Goal: Information Seeking & Learning: Learn about a topic

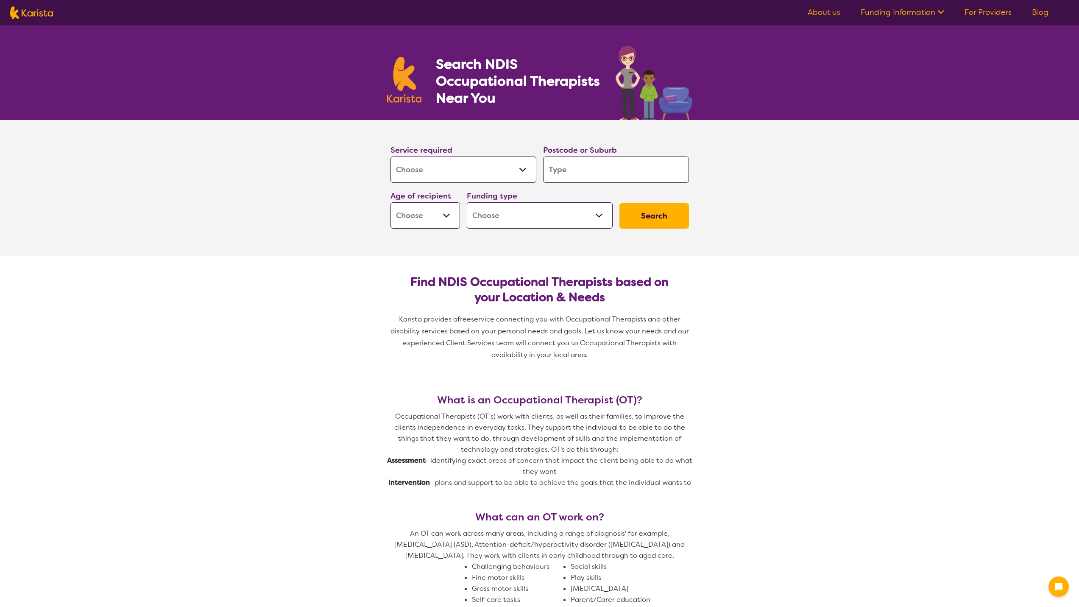
select select "[MEDICAL_DATA]"
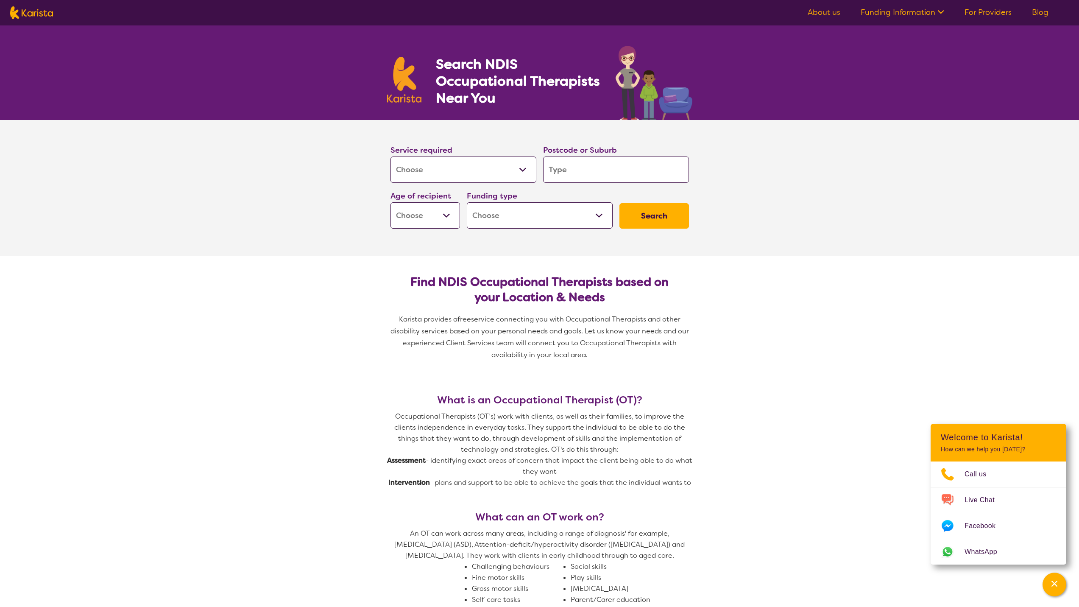
drag, startPoint x: 0, startPoint y: 0, endPoint x: 410, endPoint y: 169, distance: 443.8
click at [410, 169] on select "Allied Health Assistant Assessment ([MEDICAL_DATA] or [MEDICAL_DATA]) Behaviour…" at bounding box center [464, 169] width 146 height 26
click at [562, 164] on input "search" at bounding box center [616, 169] width 146 height 26
type input "2617"
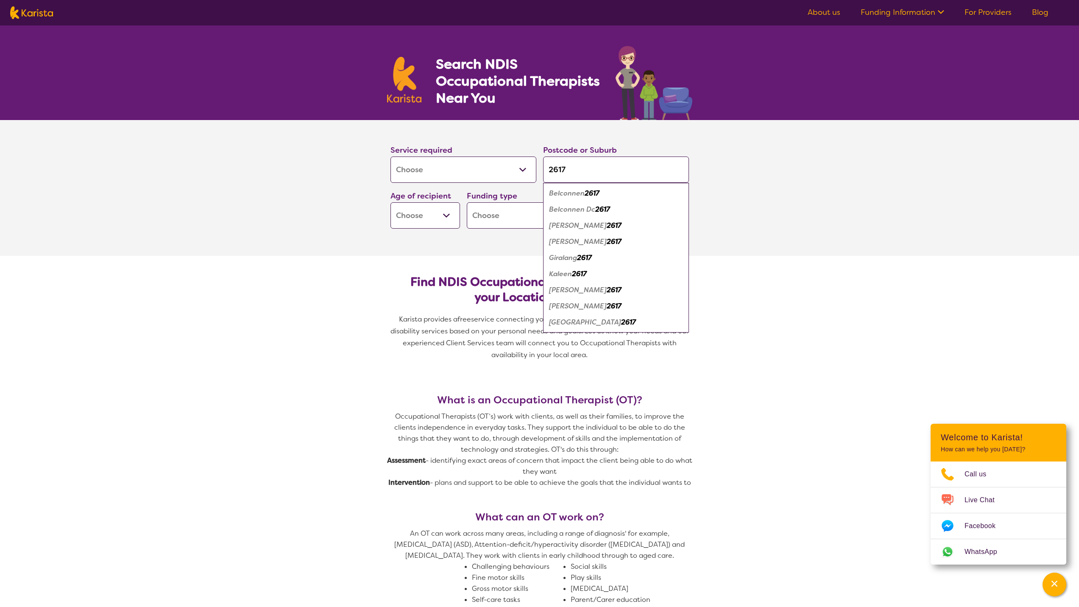
click at [449, 210] on select "Early Childhood - 0 to 9 Child - 10 to 11 Adolescent - 12 to 17 Adult - 18 to 6…" at bounding box center [426, 215] width 70 height 26
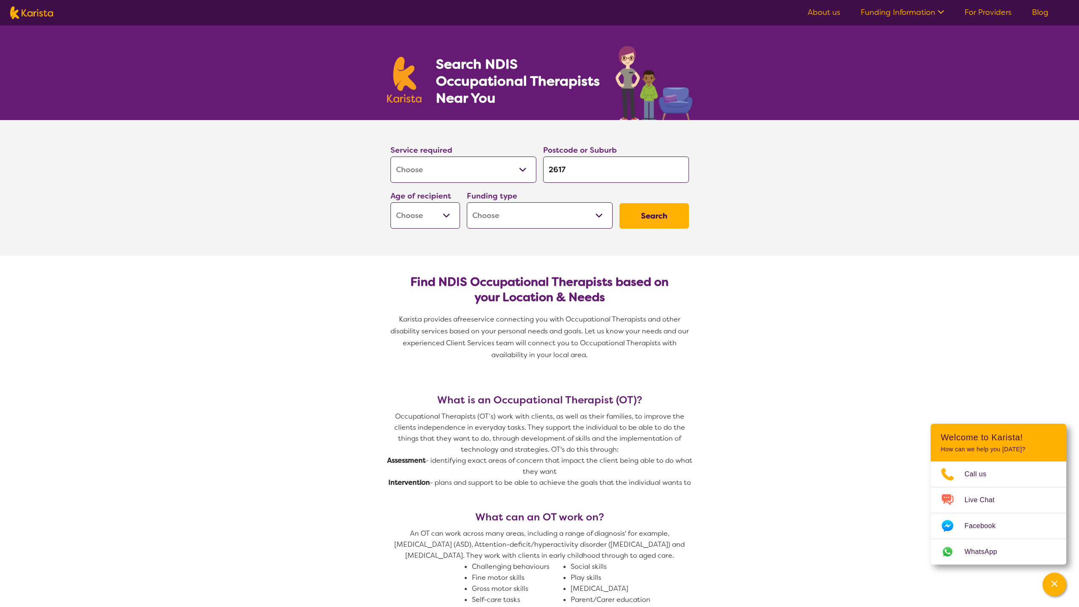
select select "AD"
click at [391, 202] on select "Early Childhood - 0 to 9 Child - 10 to 11 Adolescent - 12 to 17 Adult - 18 to 6…" at bounding box center [426, 215] width 70 height 26
select select "AD"
click at [498, 218] on select "Home Care Package (HCP) National Disability Insurance Scheme (NDIS) I don't know" at bounding box center [540, 215] width 146 height 26
select select "NDIS"
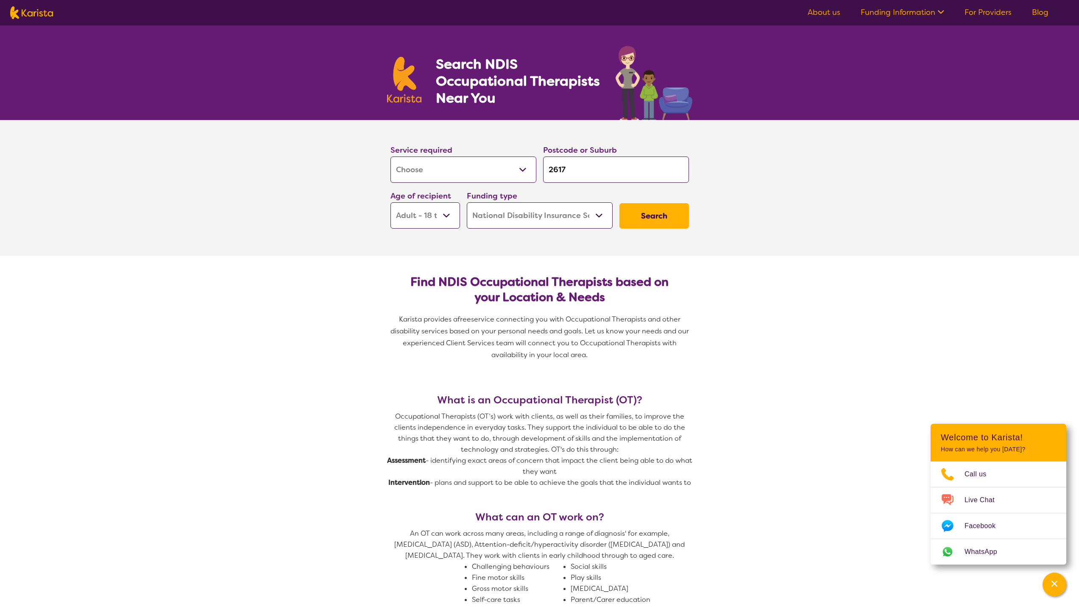
click at [467, 202] on select "Home Care Package (HCP) National Disability Insurance Scheme (NDIS) I don't know" at bounding box center [540, 215] width 146 height 26
select select "NDIS"
click at [635, 218] on button "Search" at bounding box center [654, 215] width 70 height 25
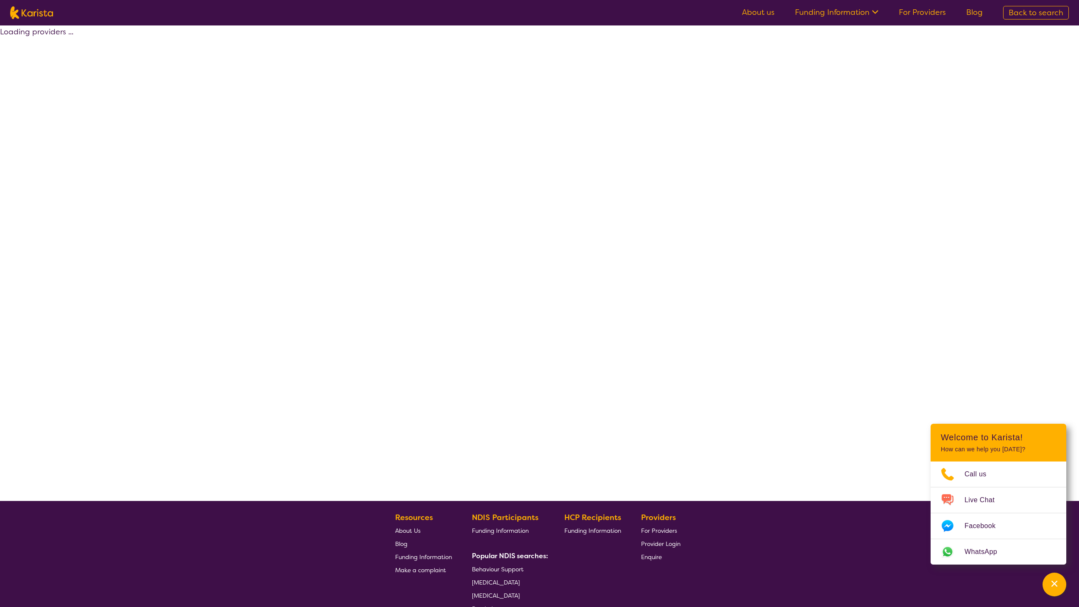
select select "by_score"
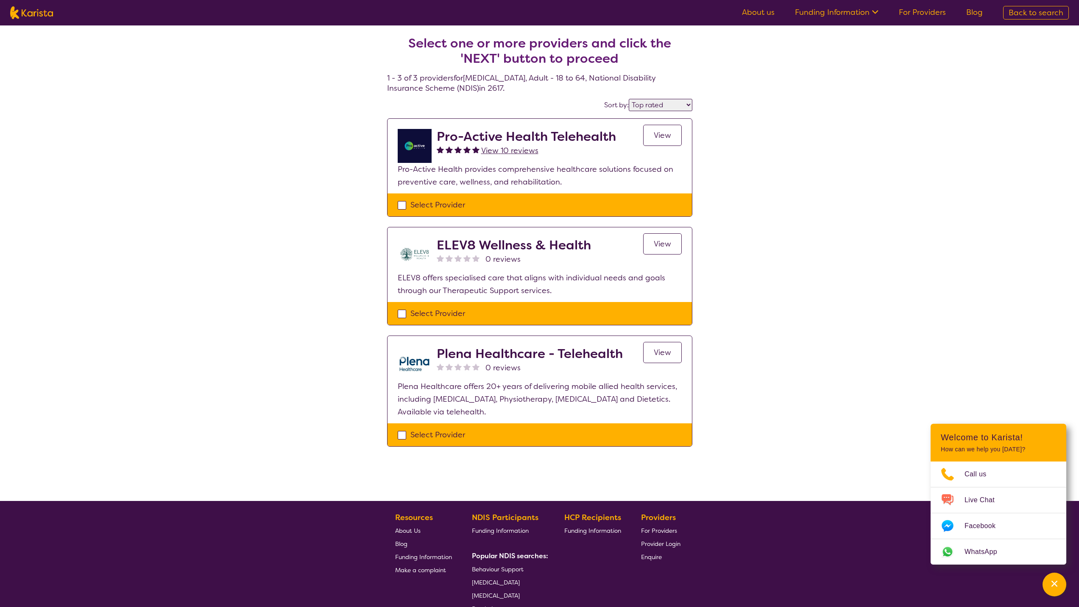
select select "[MEDICAL_DATA]"
select select "AD"
select select "NDIS"
select select "[MEDICAL_DATA]"
select select "AD"
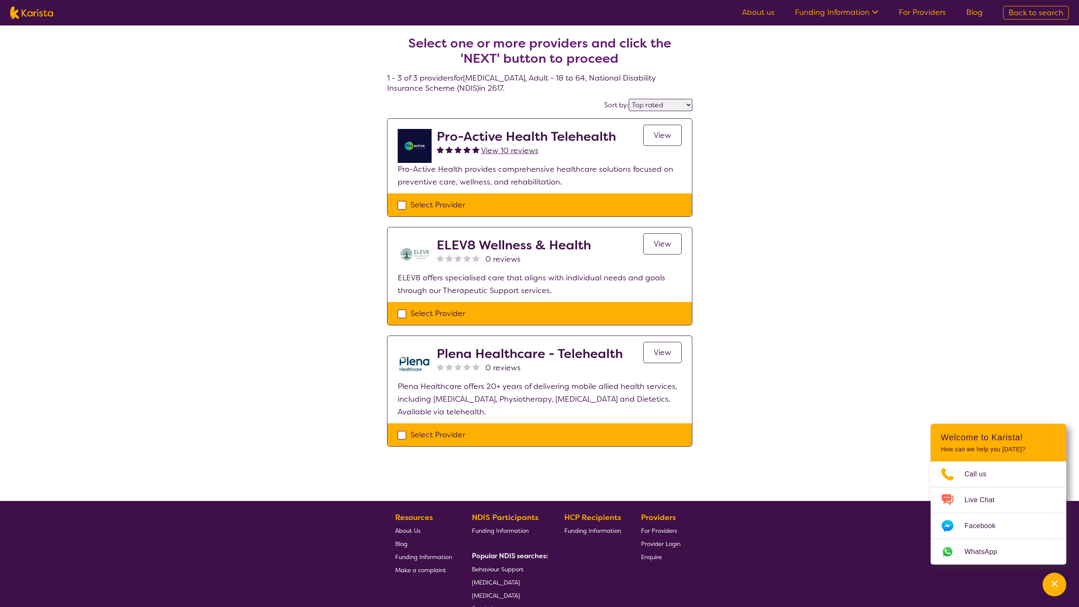
select select "NDIS"
